Goal: Task Accomplishment & Management: Use online tool/utility

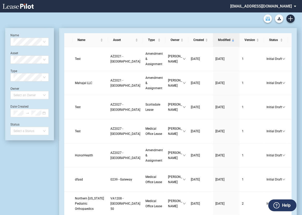
click at [268, 19] on use "Archive" at bounding box center [268, 19] width 4 height 4
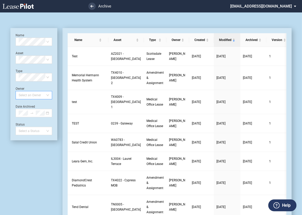
click at [28, 97] on div at bounding box center [32, 95] width 30 height 7
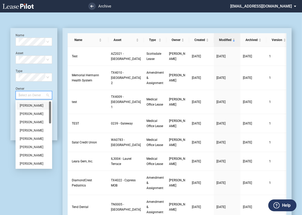
click at [30, 107] on div "[PERSON_NAME]" at bounding box center [34, 105] width 28 height 5
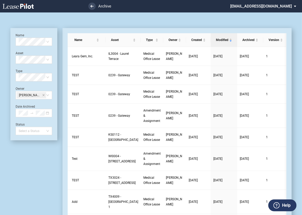
click at [105, 24] on md-toolbar at bounding box center [151, 18] width 292 height 12
click at [91, 5] on use at bounding box center [92, 6] width 3 height 3
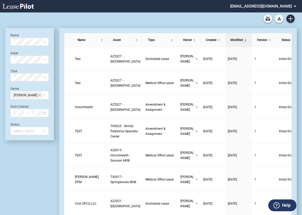
click at [261, 6] on md-select "healthpeak@leasepilot.co Super Admin Area Admin Area Settings Sign Out" at bounding box center [265, 6] width 71 height 12
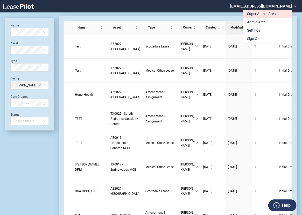
click at [257, 15] on div "Super Admin Area" at bounding box center [261, 13] width 29 height 5
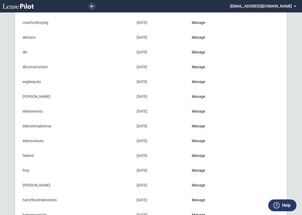
scroll to position [135, 0]
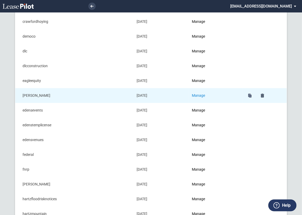
click at [202, 94] on link "Manage" at bounding box center [198, 95] width 13 height 4
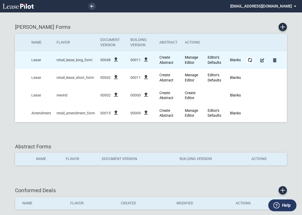
click at [250, 60] on md-icon "Form Updates" at bounding box center [250, 60] width 6 height 6
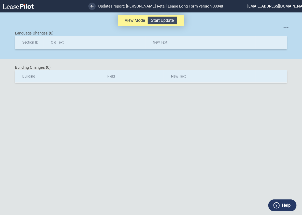
click at [168, 21] on button "Start Update" at bounding box center [163, 21] width 30 height 8
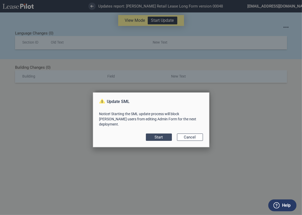
click at [164, 134] on button "Start" at bounding box center [159, 137] width 26 height 7
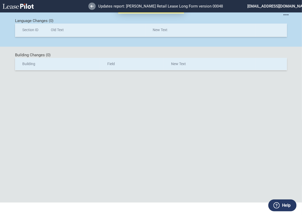
click at [93, 7] on icon at bounding box center [92, 6] width 3 height 3
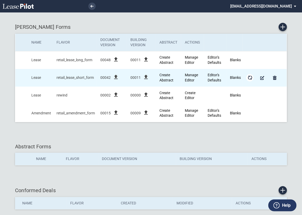
click at [250, 78] on md-icon "Form Updates" at bounding box center [250, 78] width 6 height 6
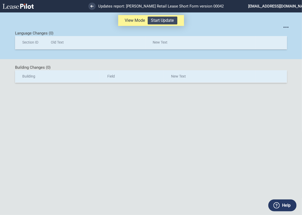
click at [163, 22] on button "Start Update" at bounding box center [163, 21] width 30 height 8
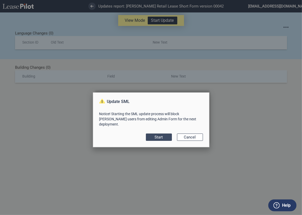
click at [162, 134] on button "Start" at bounding box center [159, 137] width 26 height 7
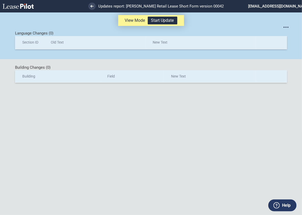
scroll to position [12, 0]
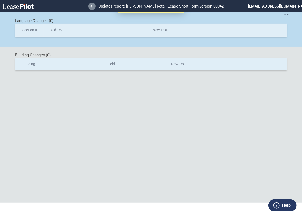
click at [92, 7] on icon at bounding box center [92, 6] width 3 height 3
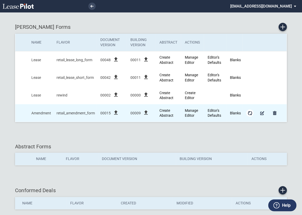
click at [250, 113] on md-icon "Form Updates" at bounding box center [250, 113] width 6 height 6
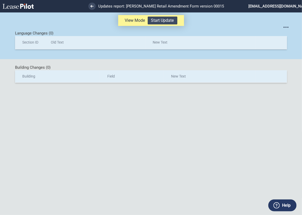
click at [168, 20] on button "Start Update" at bounding box center [163, 21] width 30 height 8
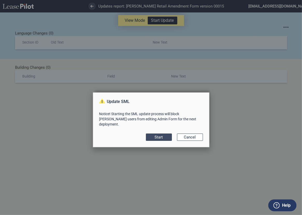
click at [163, 134] on button "Start" at bounding box center [159, 137] width 26 height 7
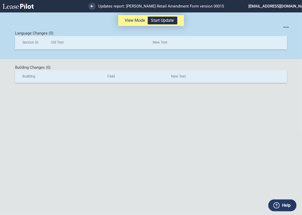
scroll to position [12, 0]
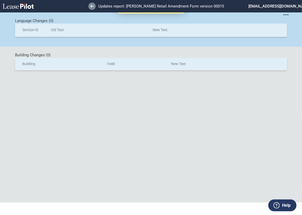
click at [93, 7] on icon at bounding box center [92, 6] width 3 height 3
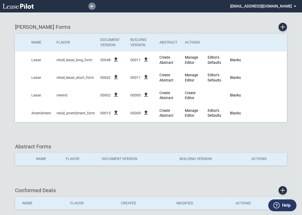
click at [92, 6] on icon at bounding box center [92, 6] width 3 height 3
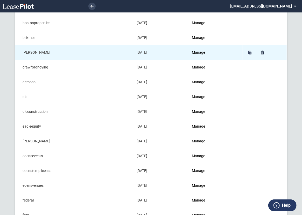
scroll to position [96, 0]
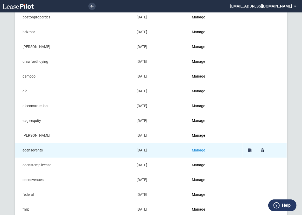
click at [204, 148] on link "Manage" at bounding box center [198, 150] width 13 height 4
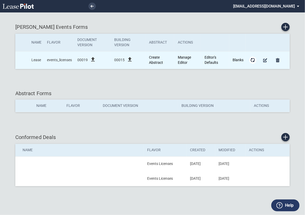
click at [253, 60] on md-icon "Form Updates" at bounding box center [253, 60] width 6 height 6
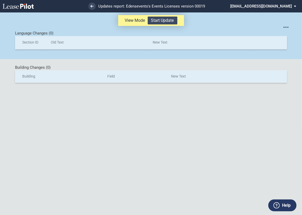
click at [168, 22] on button "Start Update" at bounding box center [163, 21] width 30 height 8
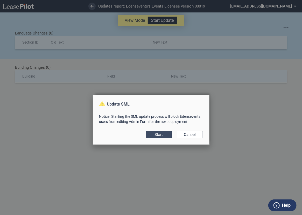
click at [161, 135] on button "Start" at bounding box center [159, 134] width 26 height 7
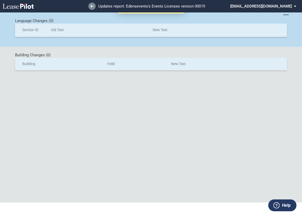
click at [92, 6] on icon at bounding box center [92, 6] width 3 height 3
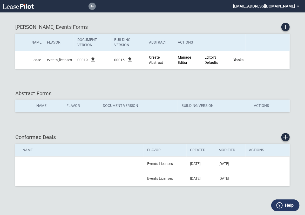
click at [92, 6] on use at bounding box center [92, 6] width 3 height 3
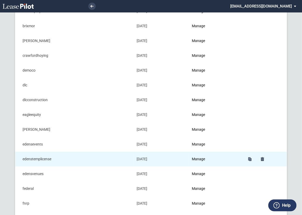
scroll to position [105, 0]
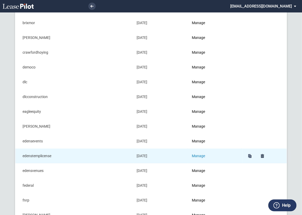
click at [204, 154] on link "Manage" at bounding box center [198, 156] width 13 height 4
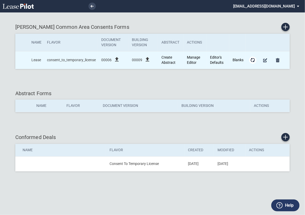
click at [253, 60] on md-icon "Form Updates" at bounding box center [253, 60] width 6 height 6
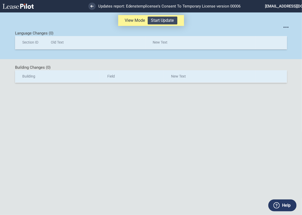
click at [166, 21] on button "Start Update" at bounding box center [163, 21] width 30 height 8
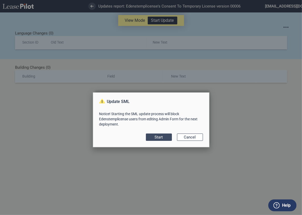
click at [159, 137] on button "Start" at bounding box center [159, 137] width 26 height 7
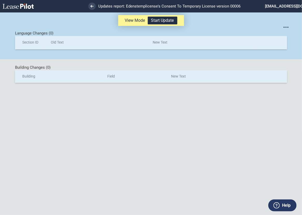
scroll to position [12, 0]
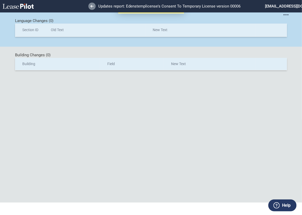
click at [92, 4] on link at bounding box center [92, 6] width 7 height 7
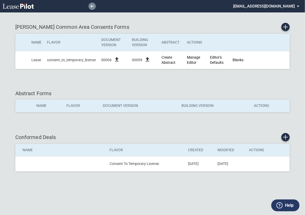
click at [91, 6] on use at bounding box center [92, 6] width 3 height 3
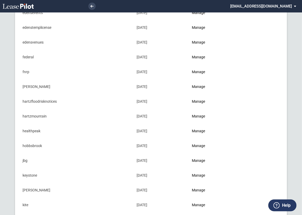
scroll to position [234, 0]
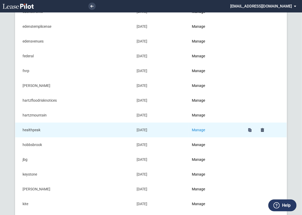
click at [202, 129] on link "Manage" at bounding box center [198, 130] width 13 height 4
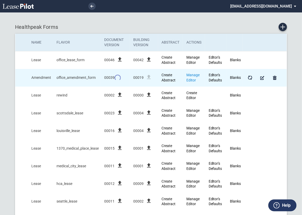
click at [195, 75] on link "Manage Editor" at bounding box center [193, 77] width 13 height 9
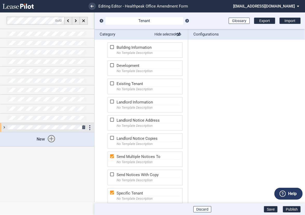
click at [6, 128] on div at bounding box center [47, 127] width 94 height 9
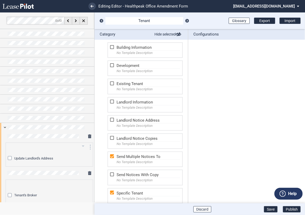
scroll to position [34, 0]
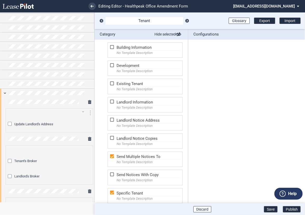
click at [11, 124] on div "Update Landlord's Address" at bounding box center [10, 124] width 5 height 5
click at [82, 111] on icon "arrow_drop_down" at bounding box center [83, 112] width 6 height 6
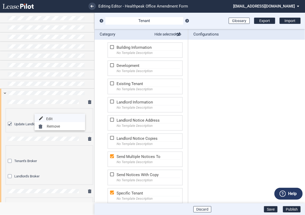
click at [53, 119] on button "edit Edit" at bounding box center [60, 118] width 51 height 8
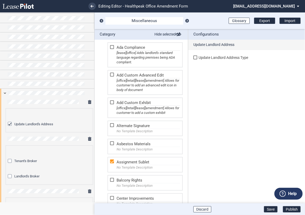
click at [196, 58] on div at bounding box center [195, 58] width 5 height 5
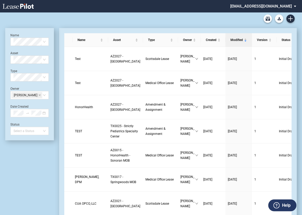
click at [264, 6] on md-select "healthpeak@leasepilot.co Super Admin Area Admin Area Settings Sign Out" at bounding box center [265, 6] width 71 height 12
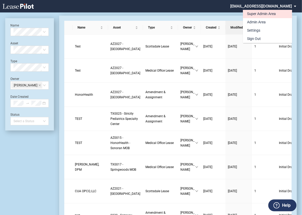
click at [260, 13] on div "Super Admin Area" at bounding box center [261, 13] width 29 height 5
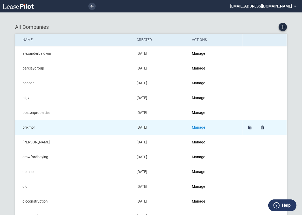
click at [203, 128] on link "Manage" at bounding box center [198, 127] width 13 height 4
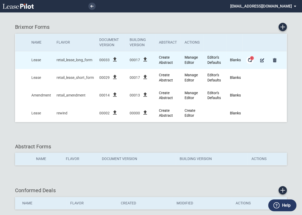
click at [250, 60] on md-icon "Form Updates" at bounding box center [250, 60] width 6 height 6
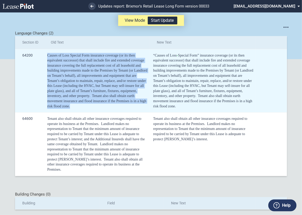
drag, startPoint x: 76, startPoint y: 107, endPoint x: 47, endPoint y: 55, distance: 59.7
click at [47, 55] on td "Causes of Loss Special Form insurance coverage (or its then equivalent successo…" at bounding box center [97, 81] width 106 height 64
copy div "Causes of Loss Special Form insurance coverage (or its then equivalent successo…"
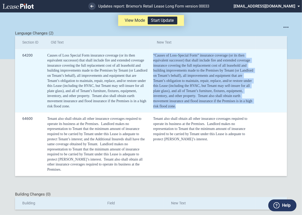
drag, startPoint x: 183, startPoint y: 107, endPoint x: 152, endPoint y: 55, distance: 60.7
click at [152, 55] on td "“Causes of Loss - Special Form” insurance coverage (or its then equivalent succ…" at bounding box center [203, 81] width 106 height 64
copy div "“Causes of Loss - Special Form” insurance coverage (or its then equivalent succ…"
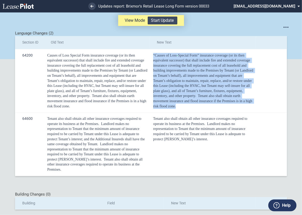
click at [170, 22] on button "Start Update" at bounding box center [163, 21] width 30 height 8
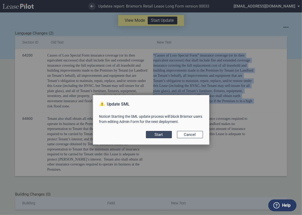
click at [162, 134] on button "Start" at bounding box center [159, 134] width 26 height 7
click at [158, 135] on button "Start" at bounding box center [159, 134] width 26 height 7
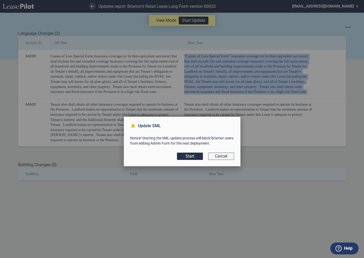
click at [223, 157] on button "Cancel" at bounding box center [221, 156] width 26 height 7
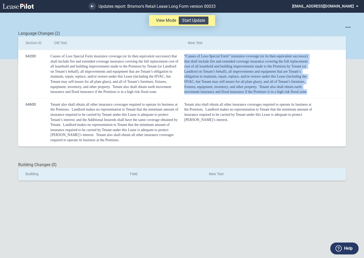
click at [192, 23] on button "Start Update" at bounding box center [194, 21] width 30 height 8
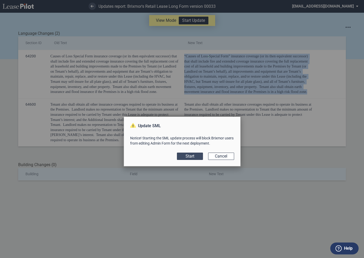
click at [189, 156] on button "Start" at bounding box center [190, 156] width 26 height 7
click at [191, 158] on button "Start" at bounding box center [190, 156] width 26 height 7
click at [224, 154] on button "Cancel" at bounding box center [221, 156] width 26 height 7
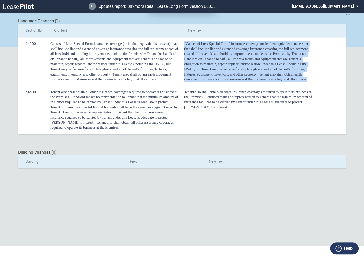
click at [93, 7] on icon at bounding box center [92, 6] width 3 height 3
